Goal: Complete application form

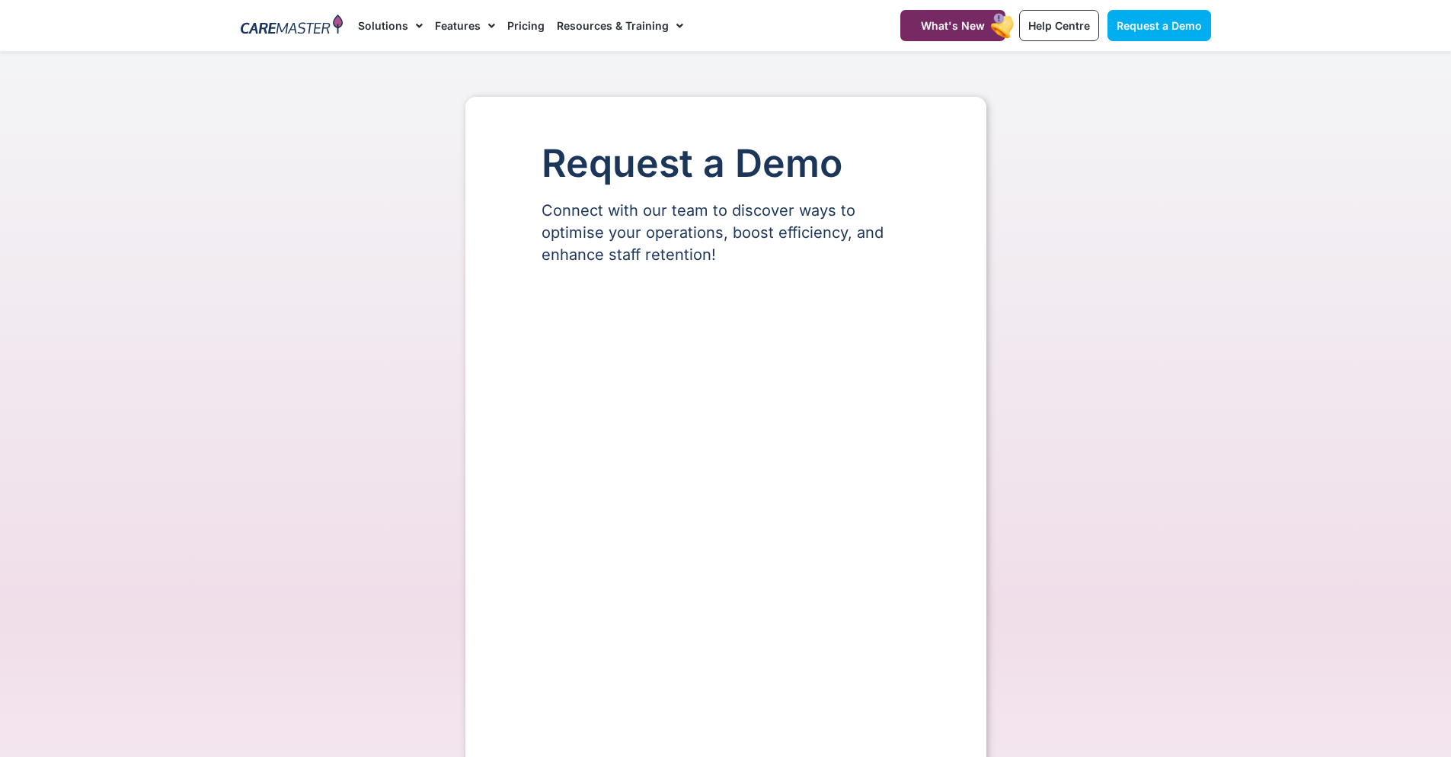
select select "**"
